Goal: Task Accomplishment & Management: Use online tool/utility

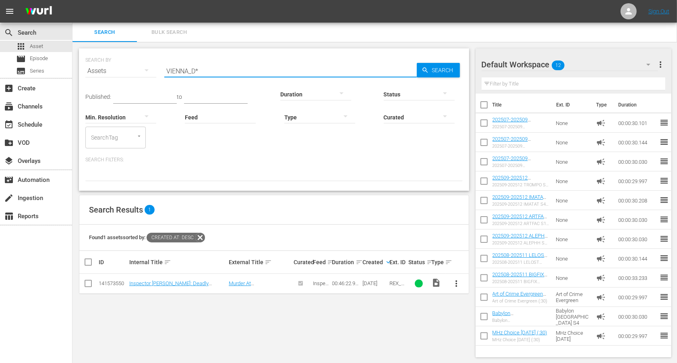
click at [437, 77] on div "Status" at bounding box center [419, 89] width 71 height 29
click at [439, 70] on span "Search" at bounding box center [444, 70] width 31 height 15
drag, startPoint x: 187, startPoint y: 71, endPoint x: 162, endPoint y: 68, distance: 26.0
click at [162, 68] on div "SEARCH BY Search By Assets Search ID, Title, Description, Keywords, or Category…" at bounding box center [273, 66] width 377 height 29
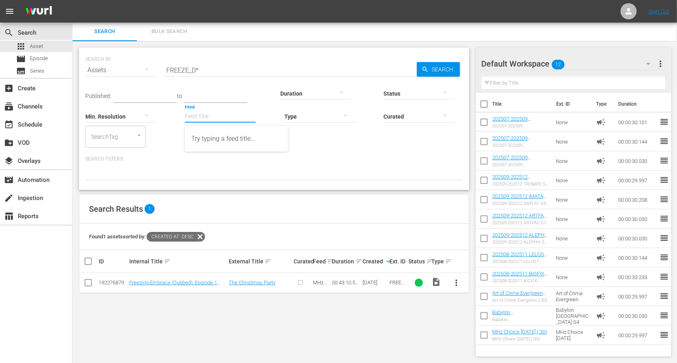
click at [230, 131] on body "menu Sign Out search Search apps Asset movie Episode subtitles Series add_box C…" at bounding box center [338, 180] width 677 height 363
drag, startPoint x: 189, startPoint y: 67, endPoint x: 140, endPoint y: 58, distance: 49.5
click at [140, 58] on div "SEARCH BY Search By Assets Search ID, Title, Description, Keywords, or Category…" at bounding box center [273, 65] width 377 height 29
type input "VIENNA_D*"
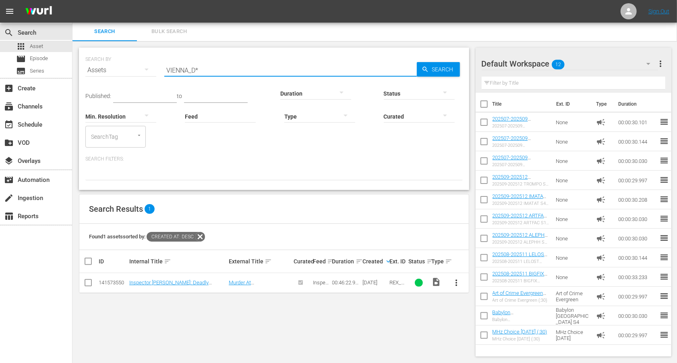
click at [193, 61] on input "VIENNA_D*" at bounding box center [290, 69] width 253 height 19
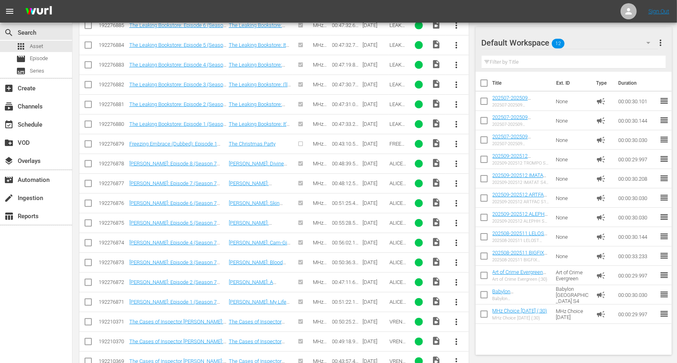
scroll to position [0, 0]
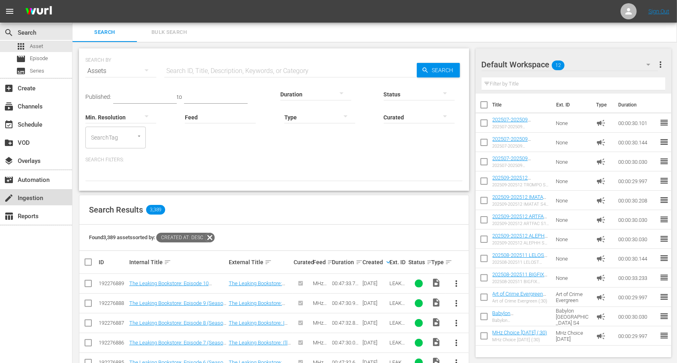
click at [18, 198] on div "create Ingestion" at bounding box center [22, 196] width 45 height 7
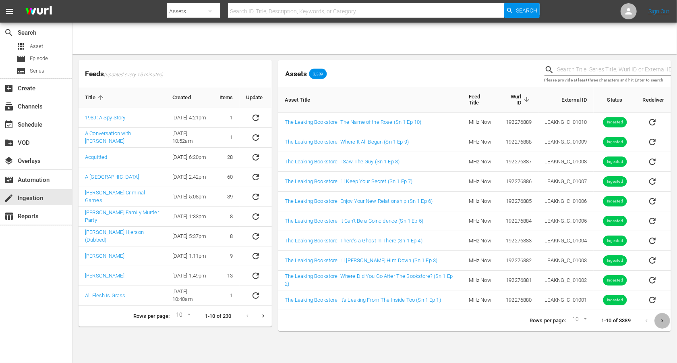
click at [663, 319] on icon "Next page" at bounding box center [662, 320] width 6 height 6
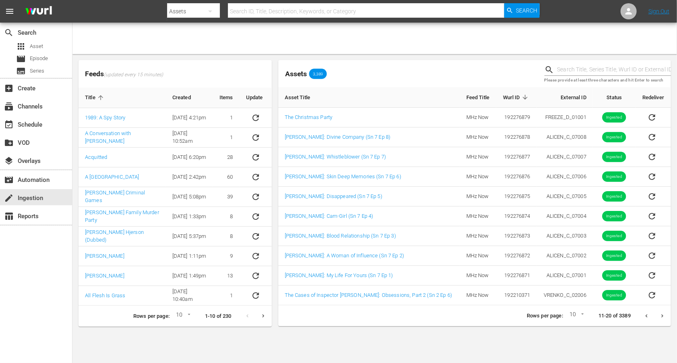
click at [663, 319] on button "Next page" at bounding box center [663, 316] width 16 height 16
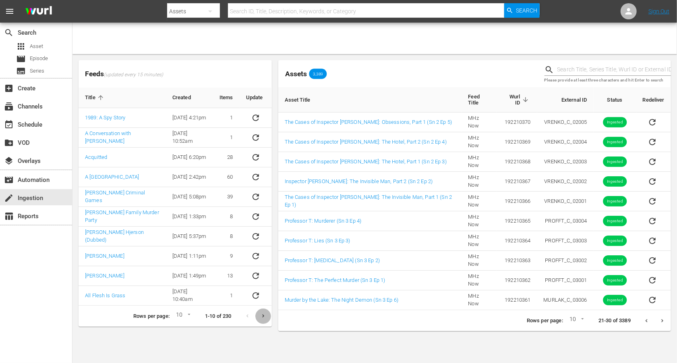
click at [260, 313] on icon "Next page" at bounding box center [263, 316] width 6 height 6
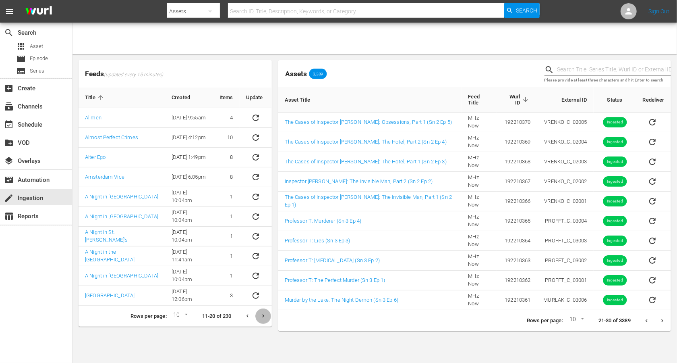
click at [260, 313] on icon "Next page" at bounding box center [263, 316] width 6 height 6
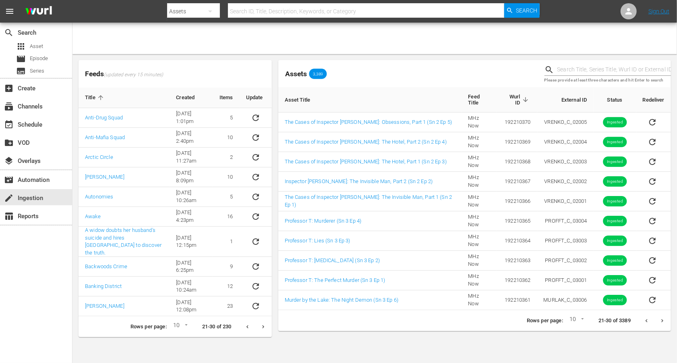
click at [260, 319] on button "Next page" at bounding box center [263, 327] width 16 height 16
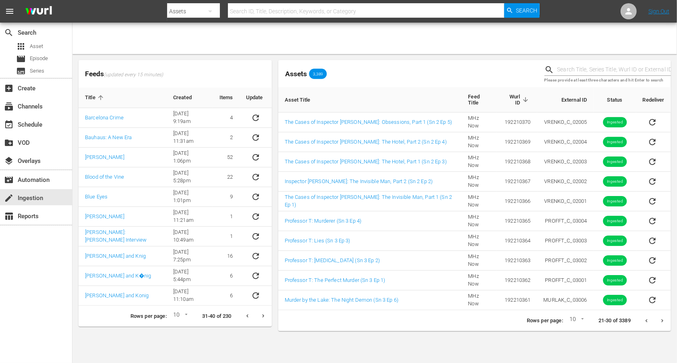
click at [260, 313] on icon "Next page" at bounding box center [263, 316] width 6 height 6
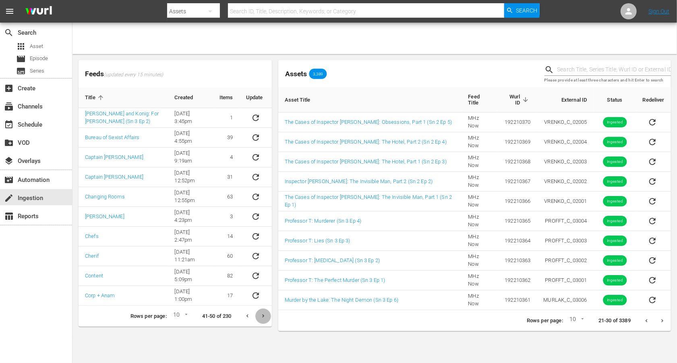
click at [260, 313] on icon "Next page" at bounding box center [263, 316] width 6 height 6
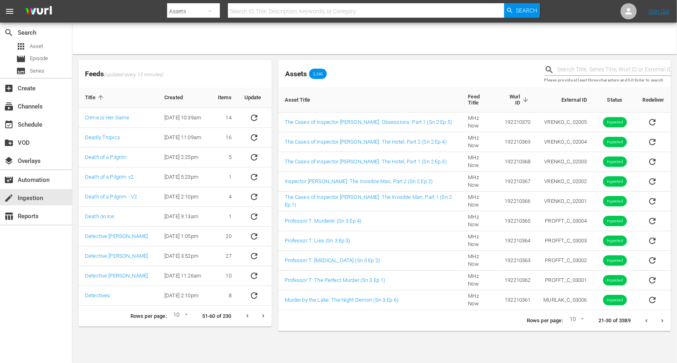
click at [260, 313] on icon "Next page" at bounding box center [263, 316] width 6 height 6
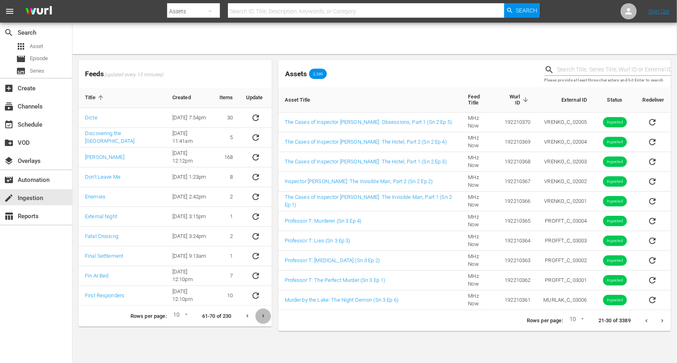
click at [260, 313] on icon "Next page" at bounding box center [263, 316] width 6 height 6
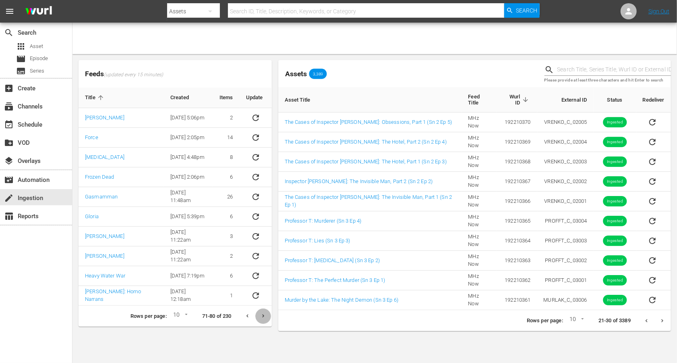
click at [260, 313] on icon "Next page" at bounding box center [263, 316] width 6 height 6
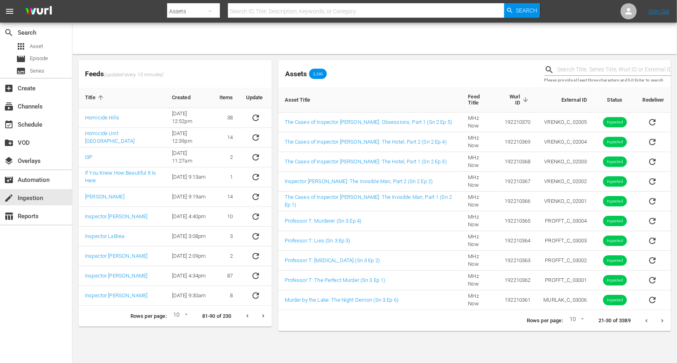
click at [260, 313] on icon "Next page" at bounding box center [263, 316] width 6 height 6
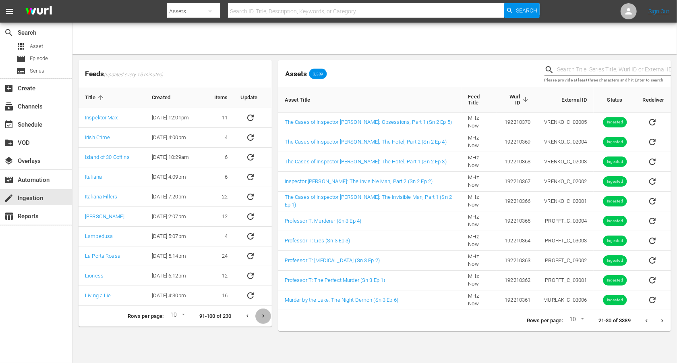
click at [260, 313] on icon "Next page" at bounding box center [263, 316] width 6 height 6
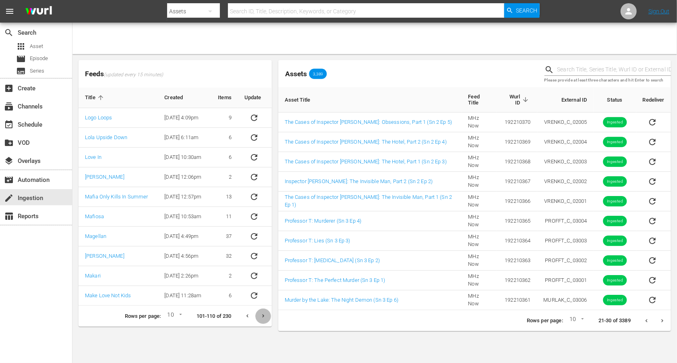
click at [260, 313] on icon "Next page" at bounding box center [263, 316] width 6 height 6
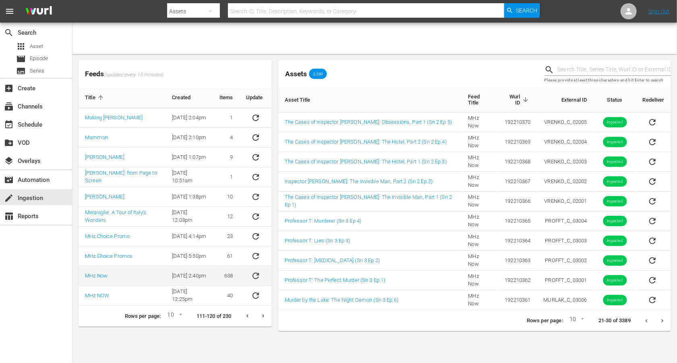
click at [259, 275] on icon "sticky table" at bounding box center [256, 276] width 10 height 10
click at [35, 47] on span "Asset" at bounding box center [36, 46] width 13 height 8
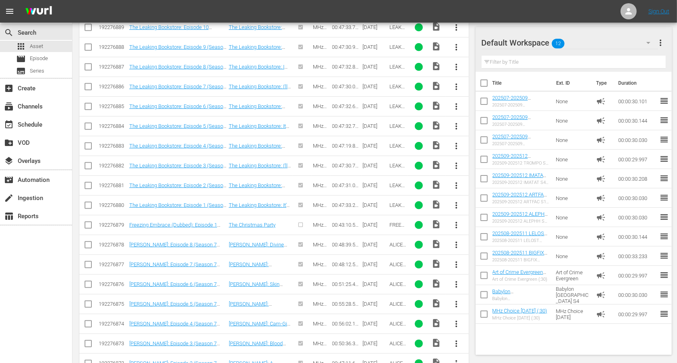
scroll to position [375, 0]
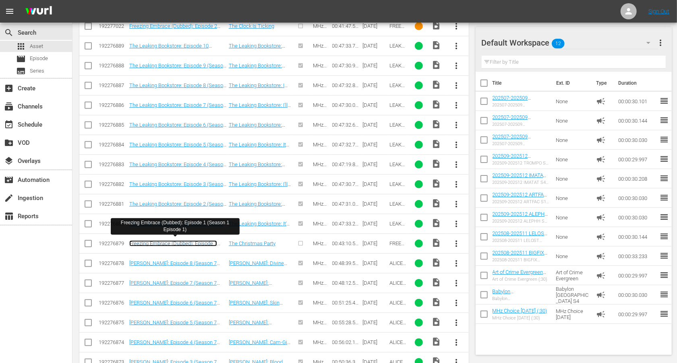
click at [179, 242] on link "Freezing Embrace (Dubbed): Episode 1 (Season 1 Episode 1)" at bounding box center [173, 246] width 88 height 12
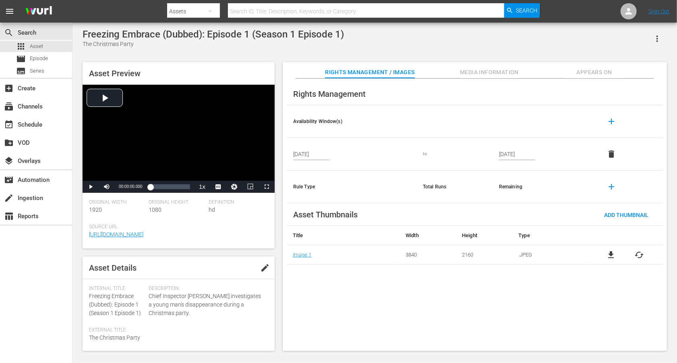
click at [260, 266] on span "edit" at bounding box center [265, 268] width 10 height 10
click at [129, 296] on span "Freezing Embrace (Dubbed): Episode 1 (Season 1 Episode 1)" at bounding box center [115, 303] width 52 height 23
drag, startPoint x: 114, startPoint y: 303, endPoint x: 85, endPoint y: 294, distance: 30.4
click at [85, 294] on div "Asset Details Discard Save Internal Title: Freezing Embrace (Dubbed): Episode 1…" at bounding box center [179, 303] width 192 height 94
copy span "Freezing Embrace (Dubbed):"
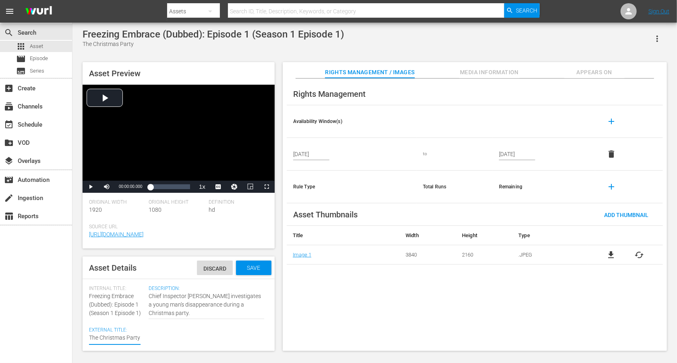
paste textarea "Freezing Embrace (Dubbed):"
type textarea "Freezing Embrace (Dubbed): The Christmas Party"
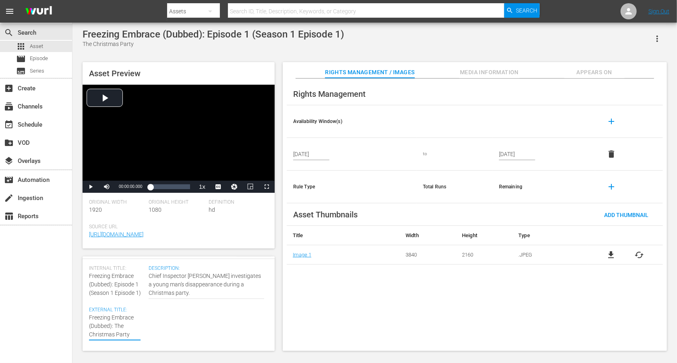
scroll to position [24, 0]
type textarea "Freezing Embrace (Dubbed): The Christmas Party"
drag, startPoint x: 143, startPoint y: 289, endPoint x: 84, endPoint y: 287, distance: 59.3
click at [84, 287] on div "Asset Details Discard Save Internal Title: Freezing Embrace (Dubbed): Episode 1…" at bounding box center [179, 303] width 192 height 94
copy span "(Season 1 Episode 1)"
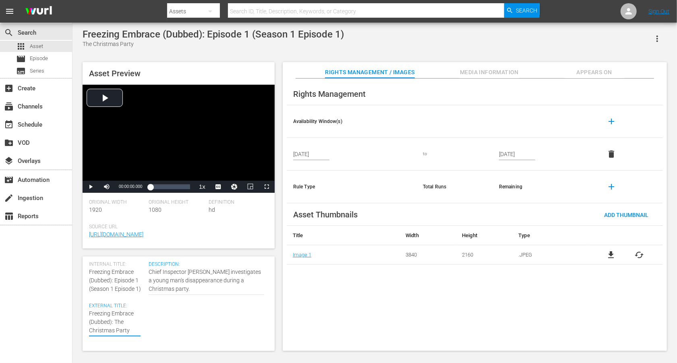
type textarea "Freezing Embrace (Dubbed): The Christmas Party"
paste textarea "(Season 1 Episode 1)"
type textarea "Freezing Embrace (Dubbed): The Christmas Party (Season 1 Episode 1)"
click at [107, 337] on textarea "The Christmas Party" at bounding box center [115, 330] width 52 height 42
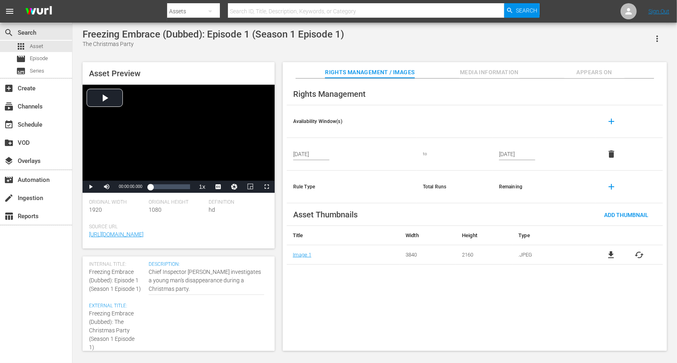
type textarea "Freezing Embrace (Dubbed): The Christmas Party (Season 1 Episode 1)"
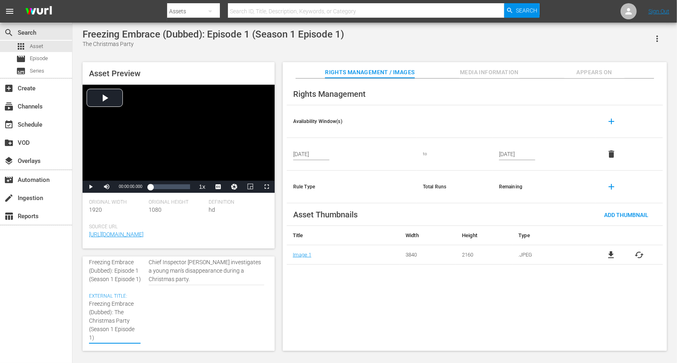
scroll to position [35, 0]
type textarea "Freezing Embrace (Dubbed): The Christmas Party (Seasn 1 Episode 1)"
type textarea "Freezing Embrace (Dubbed): The Christmas Party ([PERSON_NAME] 1 Episode 1)"
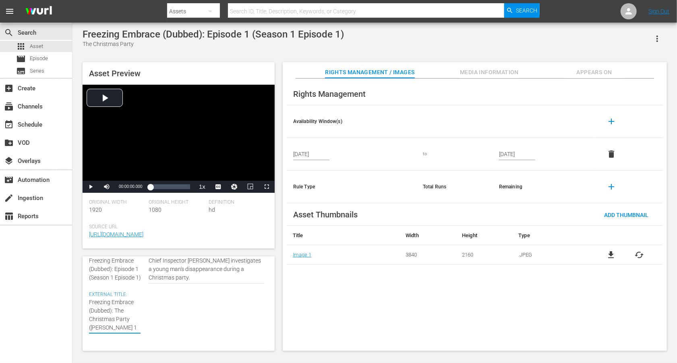
type textarea "Freezing Embrace (Dubbed): The Christmas Party (Sen 1 Episode 1)"
type textarea "Freezing Embrace (Dubbed): The Christmas Party (Sn 1 Episode 1)"
type textarea "Freezing Embrace (Dubbed): The Christmas Party (Sn 1 Epsode 1)"
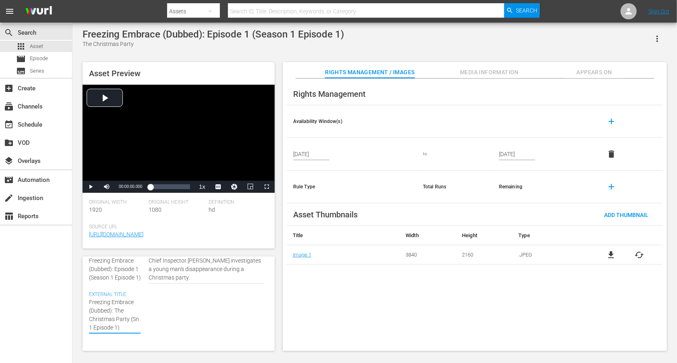
type textarea "Freezing Embrace (Dubbed): The Christmas Party (Sn 1 Epsode 1)"
type textarea "Freezing Embrace (Dubbed): The Christmas Party (Sn 1 Epode 1)"
type textarea "Freezing Embrace (Dubbed): The Christmas Party (Sn 1 Epde 1)"
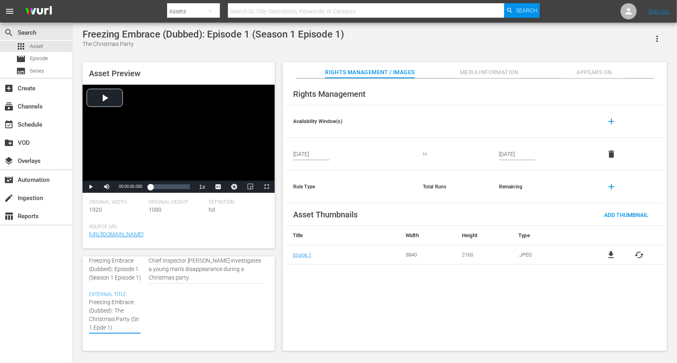
type textarea "Freezing Embrace (Dubbed): The Christmas Party (Sn 1 Epe 1)"
type textarea "Freezing Embrace (Dubbed): The Christmas Party (Sn 1 Ep 1)"
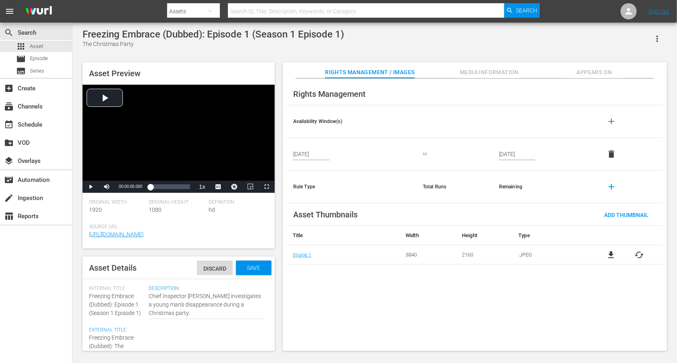
type textarea "Freezing Embrace (Dubbed): The Christmas Party (Sn 1 Ep 1)"
click at [253, 262] on div "Save" at bounding box center [253, 267] width 35 height 15
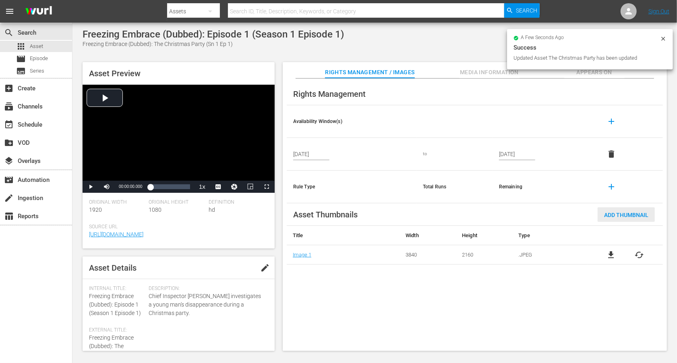
click at [630, 214] on span "Add Thumbnail" at bounding box center [626, 214] width 57 height 6
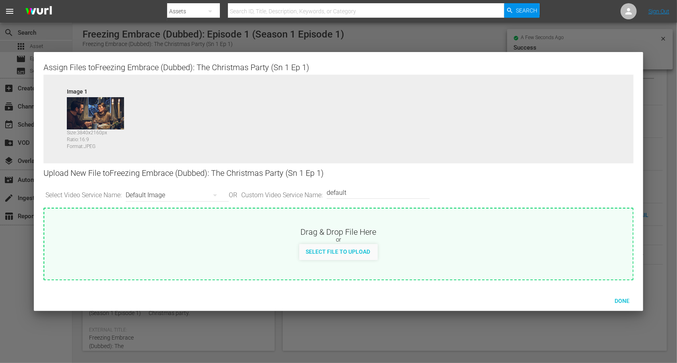
click at [147, 194] on div "Default Image" at bounding box center [175, 195] width 99 height 23
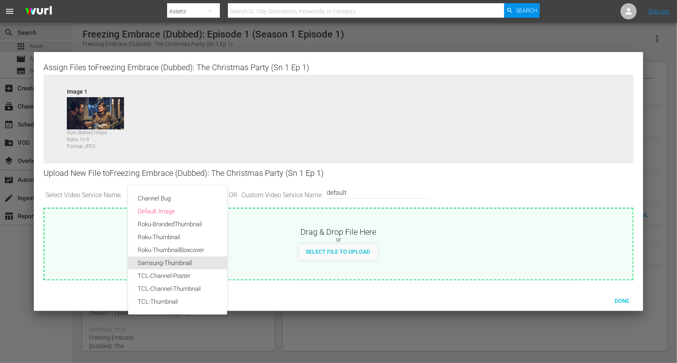
click at [147, 259] on div "Samsung-Thumbnail" at bounding box center [178, 262] width 80 height 13
type input "Samsung-Thumbnail"
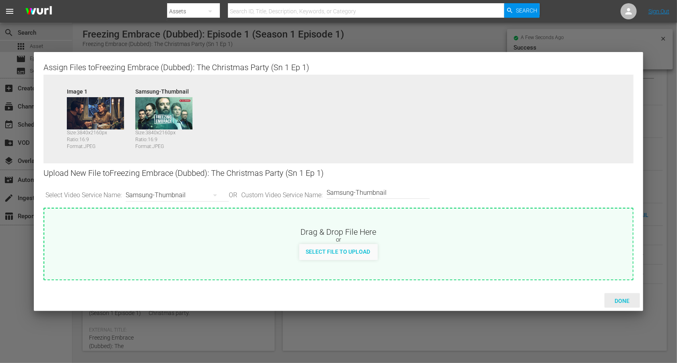
click at [618, 305] on div "Done" at bounding box center [622, 300] width 35 height 15
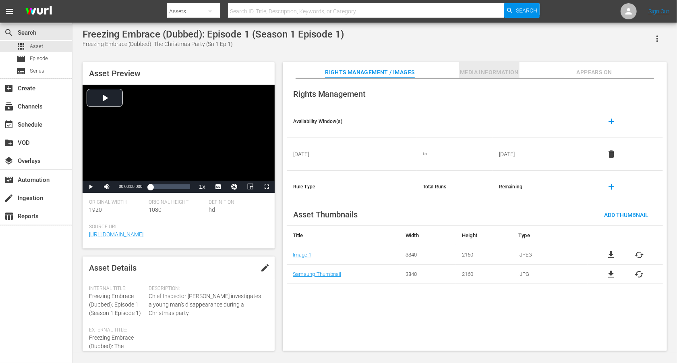
click at [473, 73] on span "Media Information" at bounding box center [489, 72] width 60 height 10
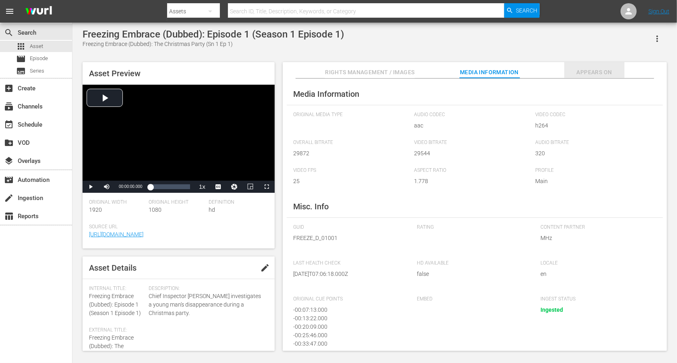
click at [607, 68] on span "Appears On" at bounding box center [594, 72] width 60 height 10
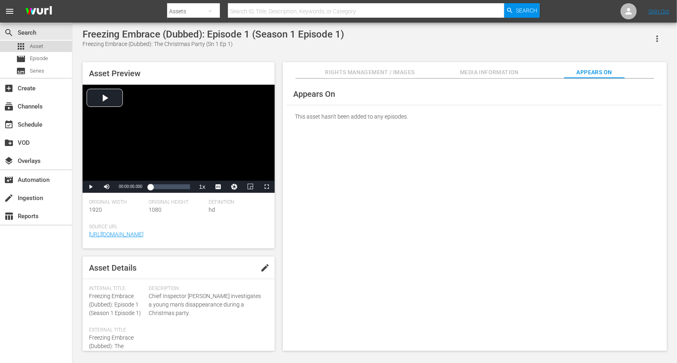
click at [36, 45] on span "Asset" at bounding box center [36, 46] width 13 height 8
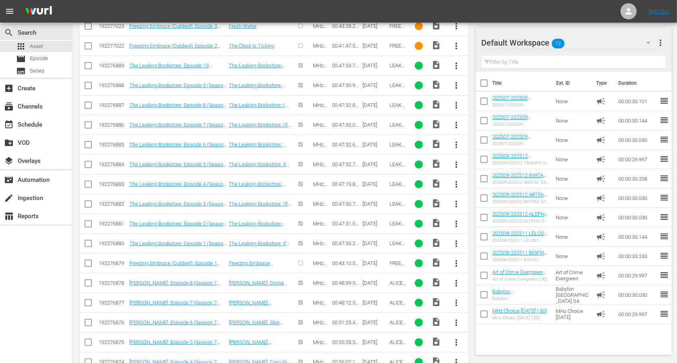
scroll to position [535, 0]
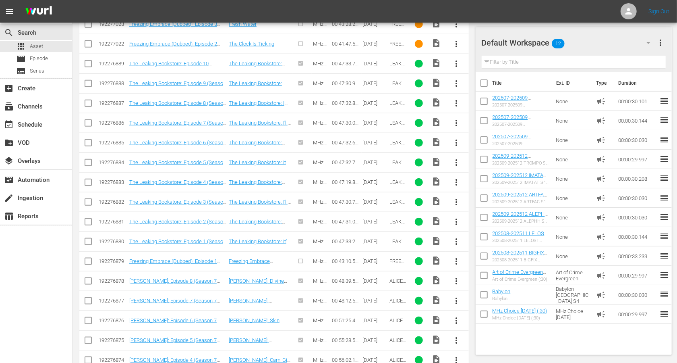
click at [87, 258] on input "checkbox" at bounding box center [88, 263] width 10 height 10
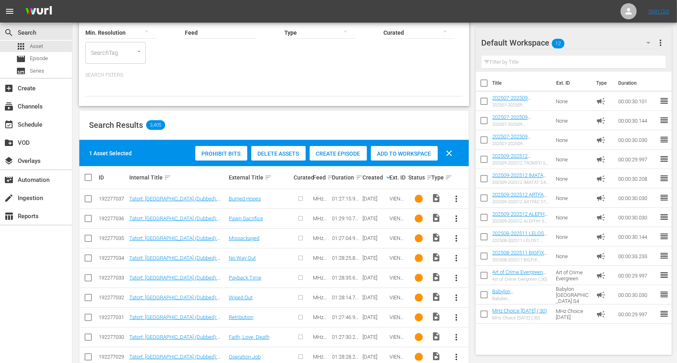
click at [326, 157] on div "Create Episode" at bounding box center [338, 153] width 57 height 15
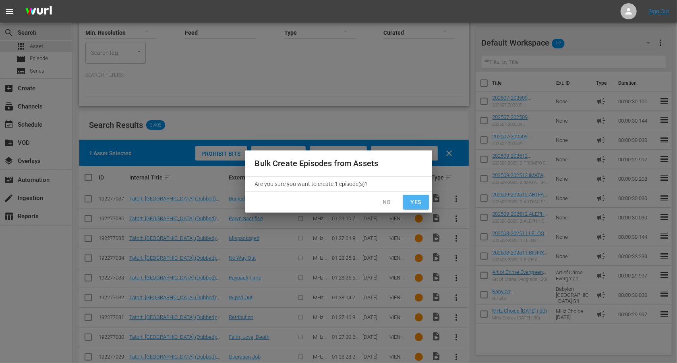
click at [415, 199] on span "Yes" at bounding box center [416, 202] width 13 height 10
checkbox input "false"
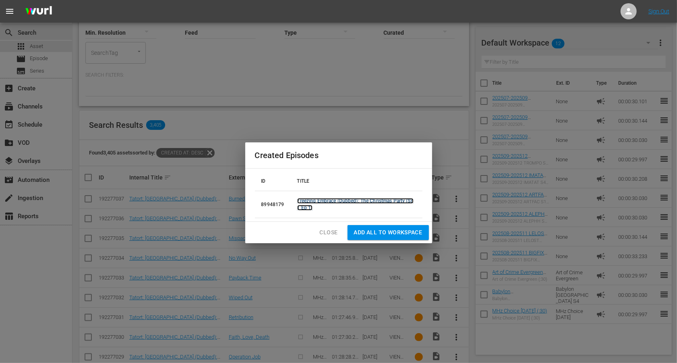
click at [377, 201] on link "Freezing Embrace (Dubbed): The Christmas Party (Sn 1 Ep 1)" at bounding box center [355, 204] width 116 height 12
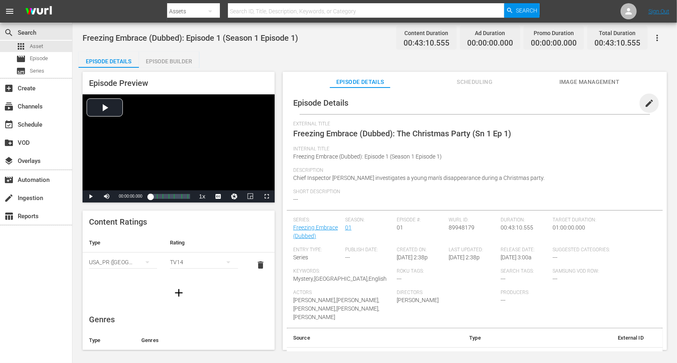
click at [645, 102] on span "edit" at bounding box center [650, 103] width 10 height 10
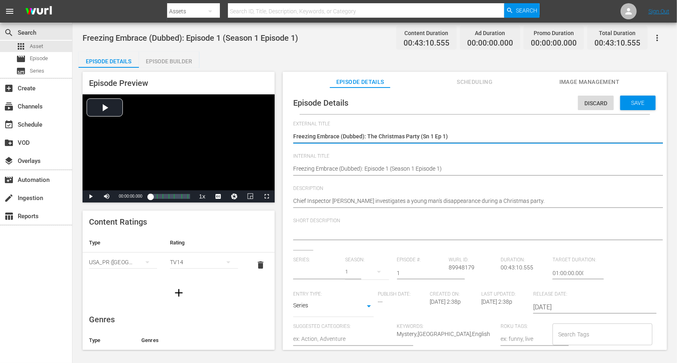
click at [431, 130] on div "Freezing Embrace (Dubbed): The Christmas Party (Sn 1 Ep 1) Freezing Embrace (Du…" at bounding box center [472, 136] width 359 height 19
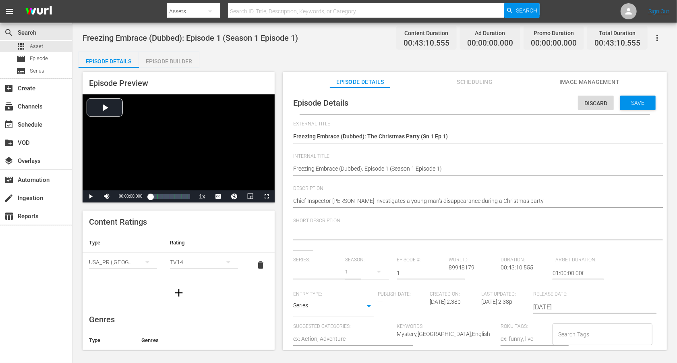
type input "Freezing Embrace (Dubbed)"
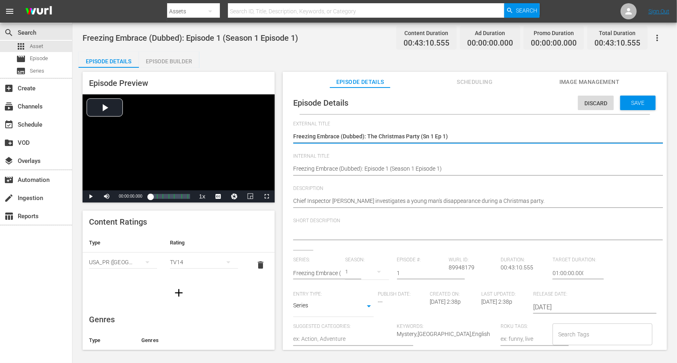
click at [434, 140] on textarea "Freezing Embrace (Dubbed): The Christmas Party (Sn 1 Ep 1)" at bounding box center [472, 137] width 359 height 10
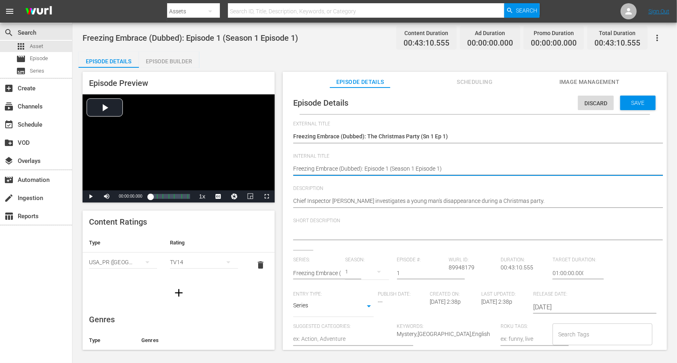
click at [402, 166] on textarea "Freezing Embrace (Dubbed): Episode 1 (Season 1 Episode 1)" at bounding box center [472, 169] width 359 height 10
paste textarea "The Christmas Party (Sn 1 Ep"
type textarea "Freezing Embrace (Dubbed): The Christmas Party (Sn 1 Ep 1)"
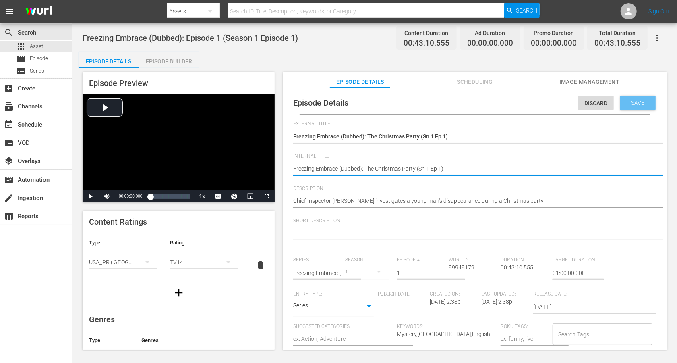
click at [636, 99] on div "Save" at bounding box center [637, 102] width 35 height 15
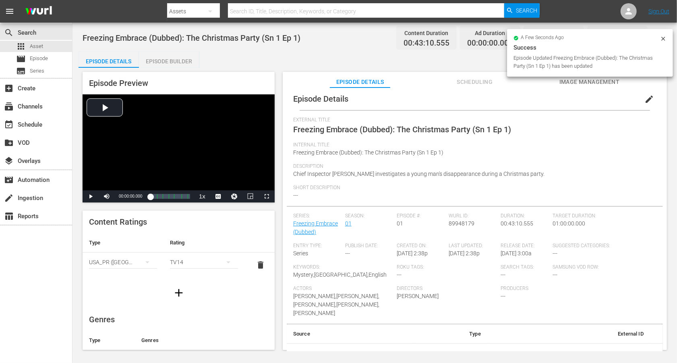
scroll to position [6, 0]
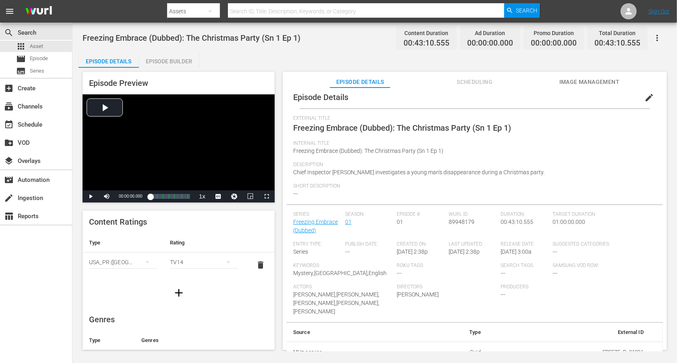
click at [161, 56] on div "Episode Builder" at bounding box center [169, 61] width 60 height 19
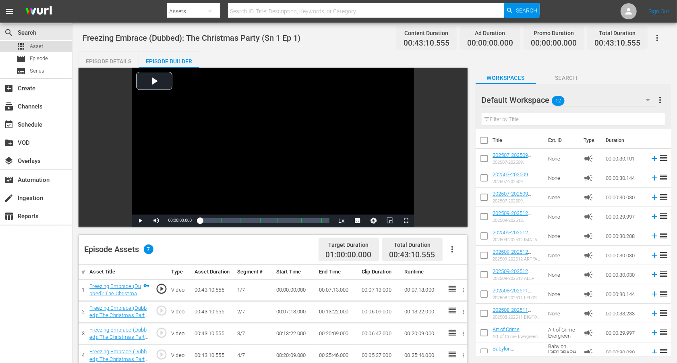
click at [39, 50] on span "Asset" at bounding box center [36, 46] width 13 height 8
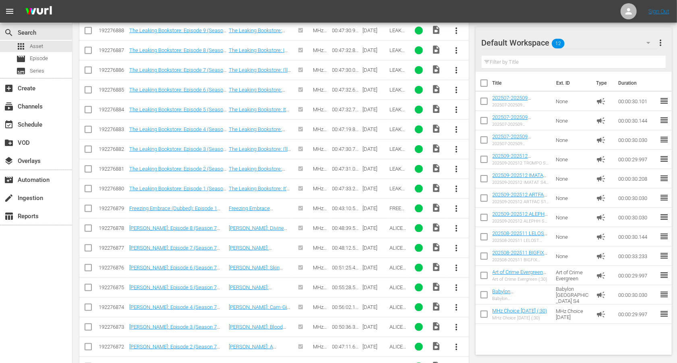
scroll to position [238, 0]
